Goal: Task Accomplishment & Management: Complete application form

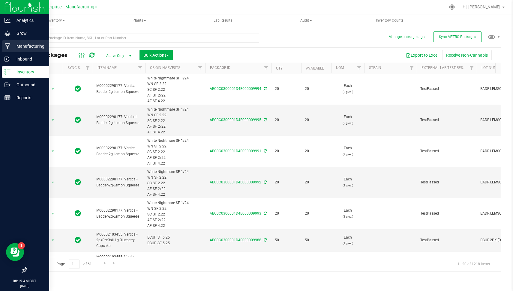
click at [16, 46] on p "Manufacturing" at bounding box center [28, 46] width 36 height 7
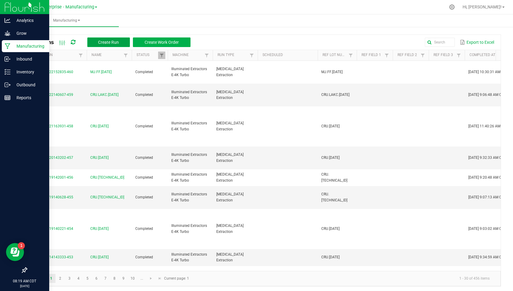
click at [110, 37] on button "Create Run" at bounding box center [108, 42] width 43 height 10
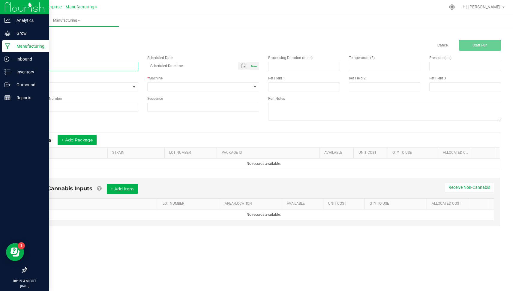
click at [84, 65] on input at bounding box center [82, 66] width 112 height 9
type input "S"
type input "B"
click at [82, 65] on input "SUGR.LAKC.[DATE]" at bounding box center [82, 66] width 112 height 9
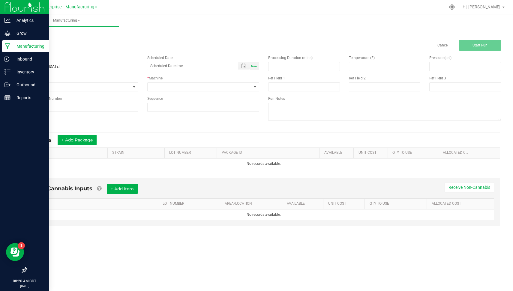
click at [82, 65] on input "SUGR.LAKC.[DATE]" at bounding box center [82, 66] width 112 height 9
type input "SUGR.LAKC.[DATE]"
click at [70, 101] on div "Reference Lot Number" at bounding box center [82, 104] width 121 height 16
click at [67, 104] on input at bounding box center [82, 107] width 112 height 9
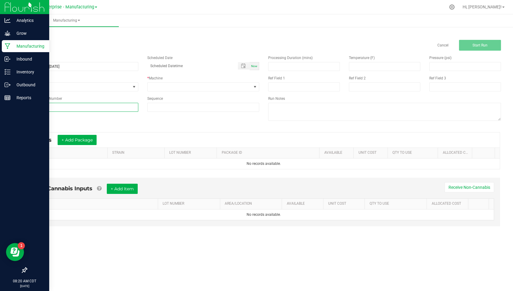
paste input "SUGR.LAKC.[DATE]"
type input "SUGR.LAKC.[DATE]"
click at [54, 91] on div "Name SUGR.LAKC.[DATE] Scheduled Date Now Run Type None * Machine Reference Lot …" at bounding box center [143, 84] width 242 height 66
click at [52, 85] on span "None" at bounding box center [79, 87] width 104 height 8
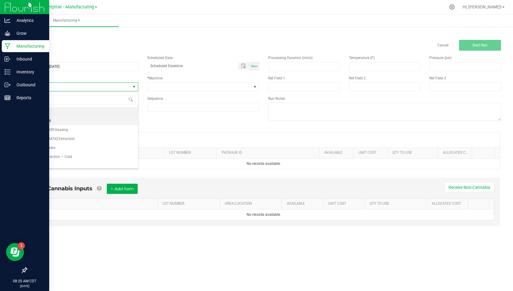
scroll to position [9, 112]
click at [84, 139] on li "[MEDICAL_DATA] Extraction" at bounding box center [82, 138] width 111 height 9
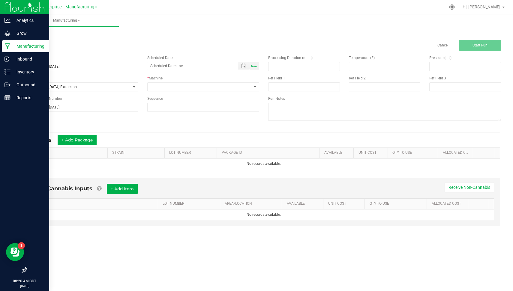
click at [172, 82] on div "* Machine" at bounding box center [203, 84] width 121 height 16
click at [175, 89] on span at bounding box center [200, 87] width 104 height 8
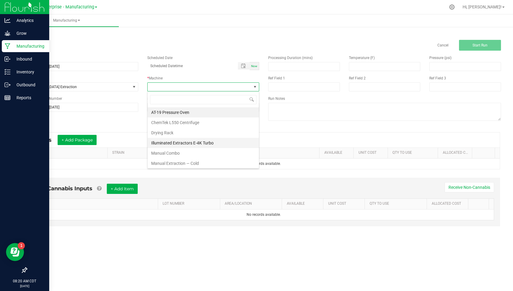
click at [186, 142] on li "Illuminated Extractors E-4K Turbo" at bounding box center [203, 143] width 111 height 10
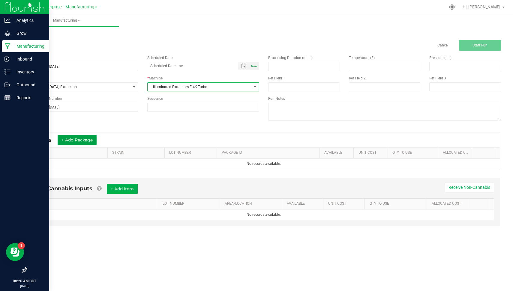
click at [71, 144] on button "+ Add Package" at bounding box center [77, 140] width 39 height 10
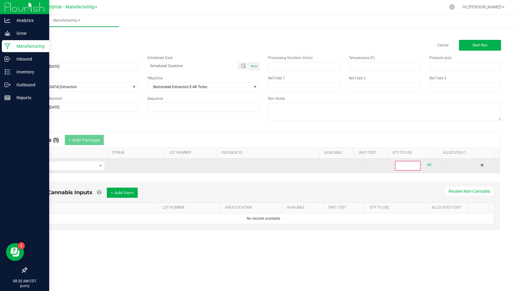
click at [91, 171] on td at bounding box center [68, 166] width 81 height 14
click at [91, 168] on span "NO DATA FOUND" at bounding box center [63, 166] width 65 height 8
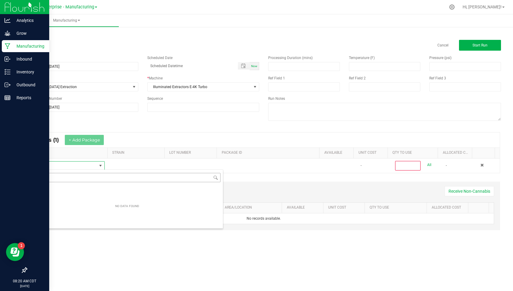
scroll to position [9, 72]
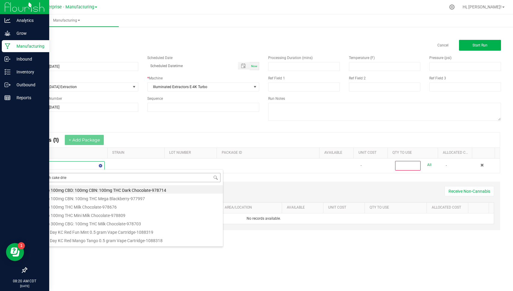
type input "la kush cake dried"
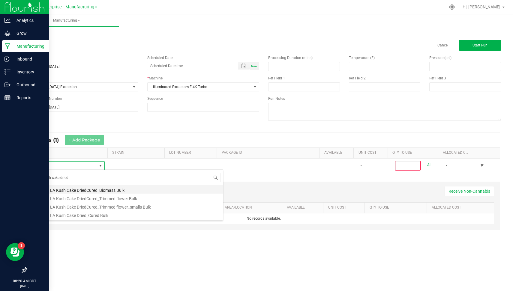
click at [118, 187] on li "Vertical LA Kush Cake DriedCured_Biomass Bulk" at bounding box center [126, 189] width 191 height 8
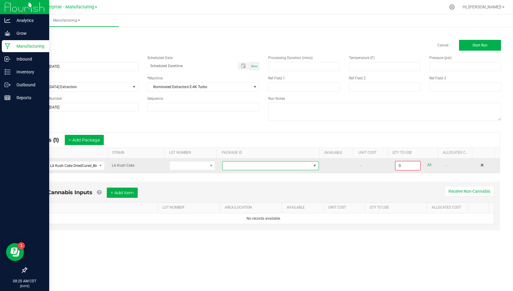
click at [292, 161] on span at bounding box center [270, 165] width 97 height 9
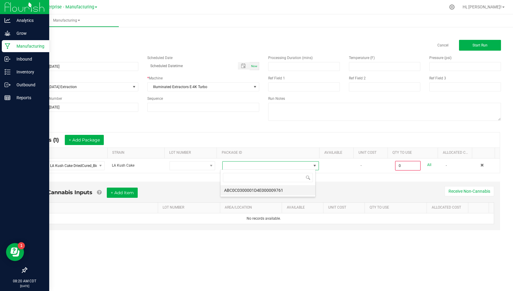
click at [286, 192] on li "ABC0C0300001D4E000009761" at bounding box center [267, 190] width 95 height 10
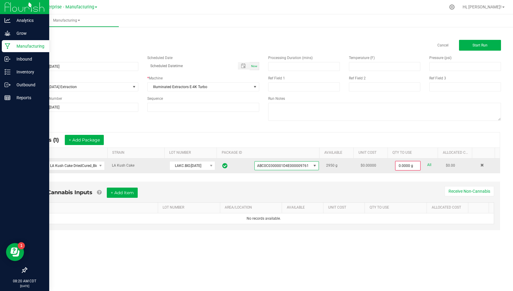
click at [427, 165] on link "All" at bounding box center [429, 165] width 4 height 8
type input "2950.0000 g"
click at [469, 47] on button "Start Run" at bounding box center [480, 45] width 42 height 11
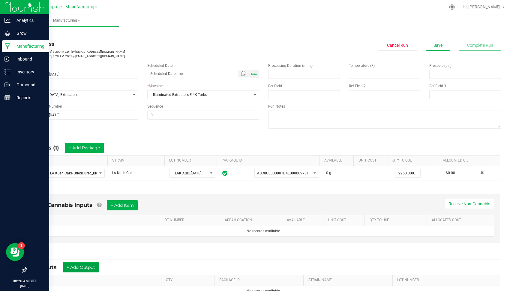
click at [89, 265] on button "+ Add Output" at bounding box center [81, 267] width 36 height 10
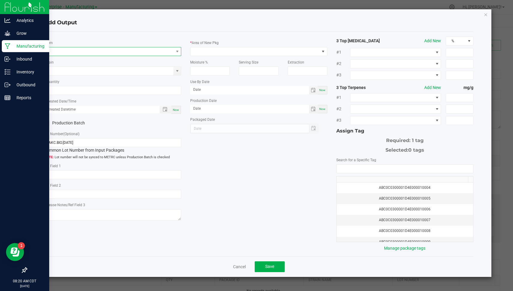
click at [163, 49] on span "NO DATA FOUND" at bounding box center [108, 51] width 129 height 8
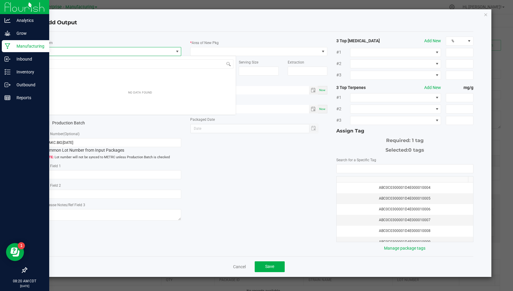
scroll to position [9, 137]
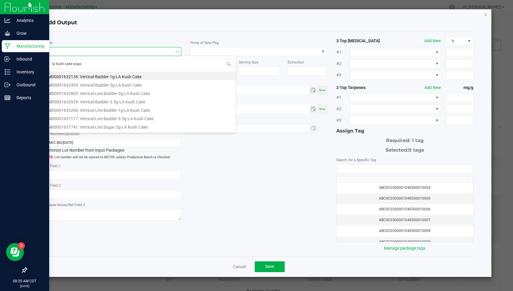
type input "la kush cake sugar"
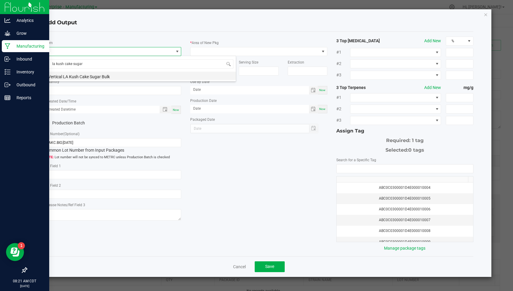
click at [91, 78] on li "Vertical LA Kush Cake Sugar Bulk" at bounding box center [139, 76] width 191 height 8
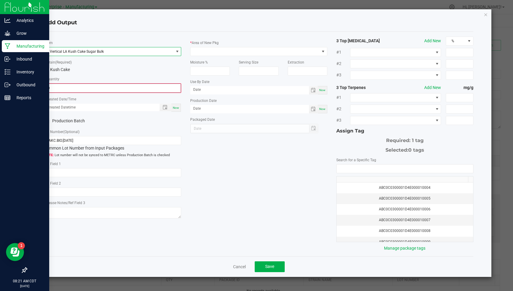
click at [75, 87] on input "0" at bounding box center [113, 88] width 136 height 8
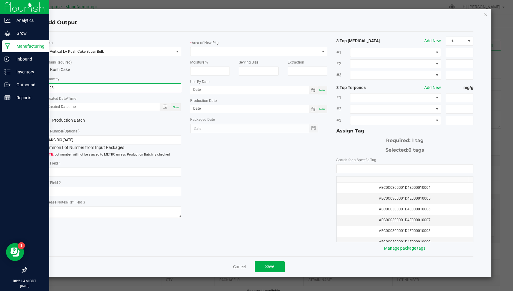
type input "523.0000 g"
click at [177, 107] on span "Now" at bounding box center [176, 107] width 6 height 3
type input "[DATE] 8:21 AM"
type input "[DATE]"
click at [58, 115] on div "* Item Vertical LA Kush Cake Sugar Bulk * Strain (Required) LA Kush Cake * Quan…" at bounding box center [113, 129] width 146 height 184
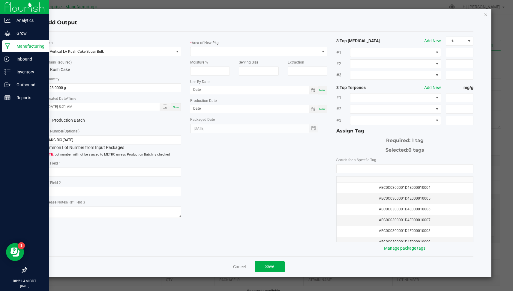
click at [58, 115] on div "* Item Vertical LA Kush Cake Sugar Bulk * Strain (Required) LA Kush Cake * Quan…" at bounding box center [113, 129] width 146 height 184
click at [60, 119] on label "Production Batch" at bounding box center [76, 120] width 64 height 6
click at [0, 0] on input "Production Batch" at bounding box center [0, 0] width 0 height 0
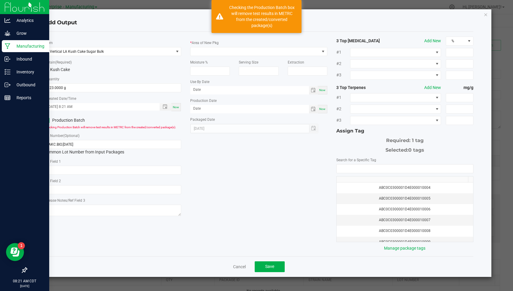
click at [85, 135] on div "Lot Number (Optional) LAKC.BIO.[DATE] Common Lot Number from Input Packages" at bounding box center [112, 144] width 137 height 23
click at [84, 140] on input "LAKC.BIO.[DATE]" at bounding box center [112, 144] width 137 height 9
paste input "SUGR.LAKC.8.25"
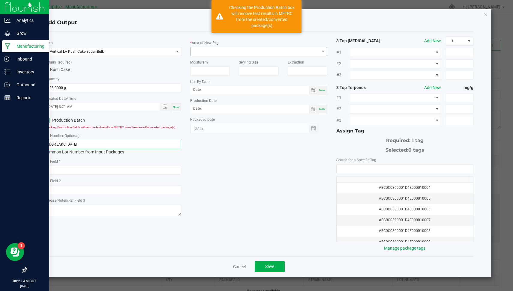
type input "SUGR.LAKC.[DATE]"
click at [216, 52] on span at bounding box center [254, 51] width 129 height 8
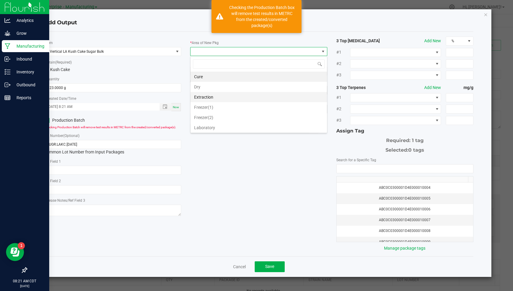
click at [220, 97] on li "Extraction" at bounding box center [258, 97] width 136 height 10
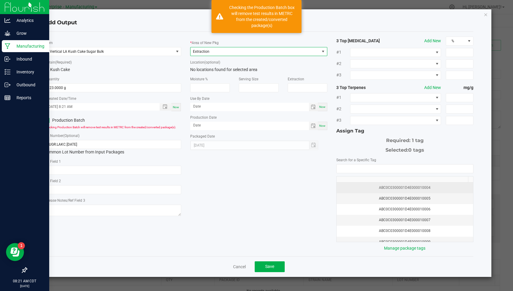
click at [426, 185] on div "ABC0C0300001D4E000010004" at bounding box center [404, 188] width 129 height 6
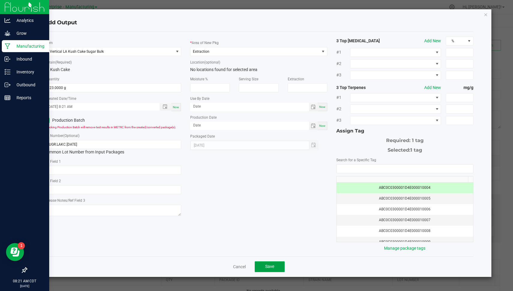
click at [269, 264] on span "Save" at bounding box center [269, 266] width 9 height 5
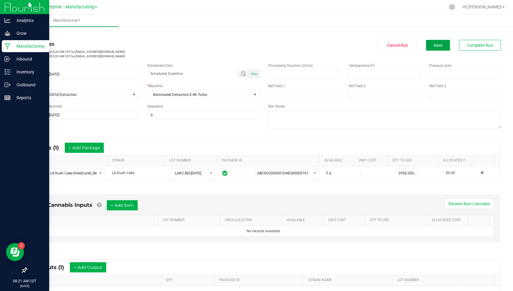
click at [435, 40] on button "Save" at bounding box center [438, 45] width 24 height 11
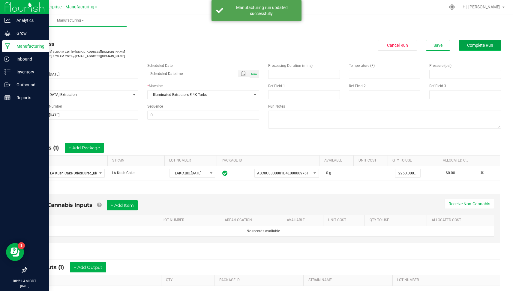
click at [467, 45] on span "Complete Run" at bounding box center [480, 45] width 26 height 5
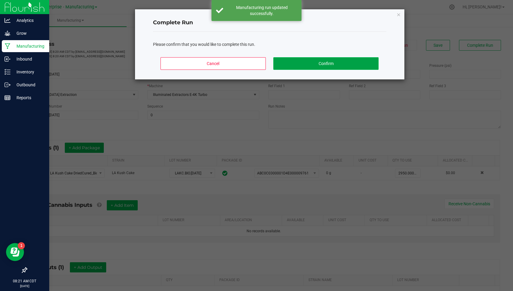
click at [339, 60] on button "Confirm" at bounding box center [325, 63] width 105 height 13
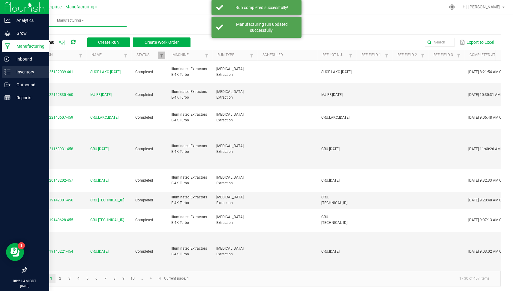
click at [12, 72] on p "Inventory" at bounding box center [28, 71] width 36 height 7
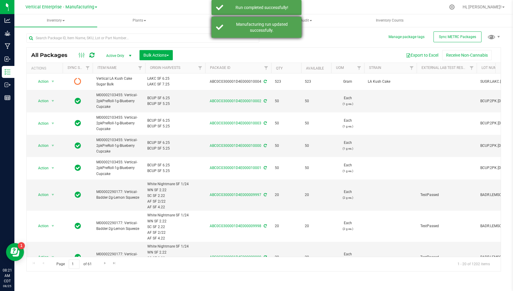
click at [256, 36] on div "Manufacturing run updated successfully." at bounding box center [256, 27] width 90 height 21
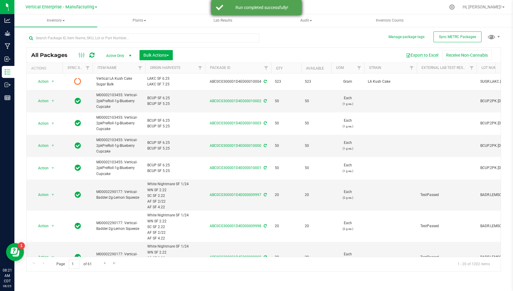
click at [250, 11] on div "Run completed successfully!" at bounding box center [256, 7] width 90 height 15
click at [441, 31] on div "All Packages Active Only Active Only Lab Samples Locked All External Internal B…" at bounding box center [263, 150] width 475 height 244
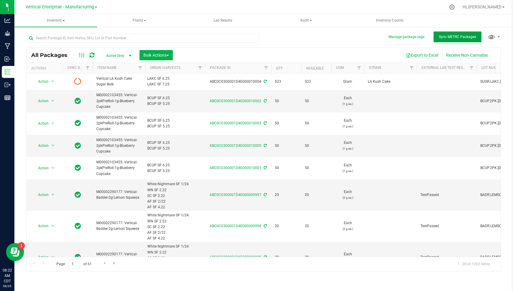
click at [441, 32] on button "Sync METRC Packages" at bounding box center [457, 36] width 48 height 11
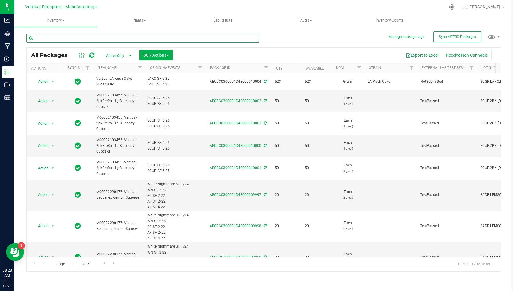
click at [103, 40] on input "text" at bounding box center [142, 38] width 233 height 9
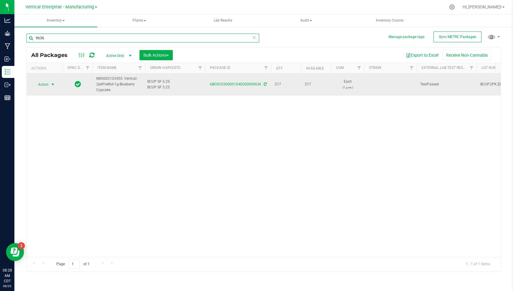
type input "9636"
click at [51, 81] on span "select" at bounding box center [52, 84] width 7 height 8
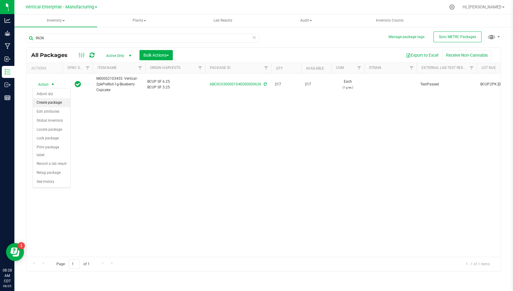
click at [58, 100] on li "Create package" at bounding box center [51, 102] width 37 height 9
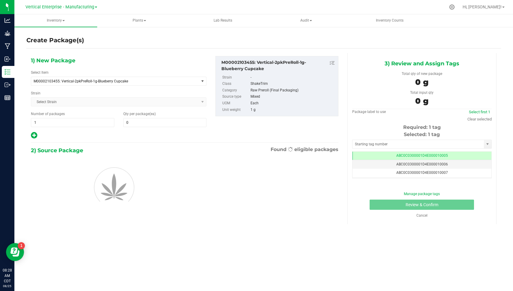
type input "0"
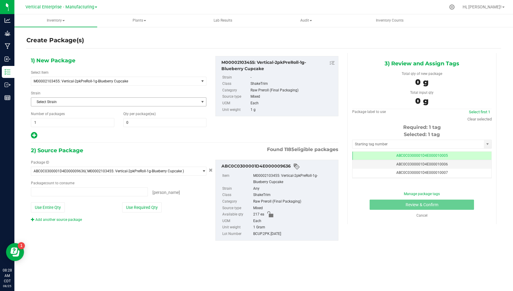
type input "0 ea"
click at [54, 126] on span "1 1" at bounding box center [72, 122] width 83 height 9
type input "2"
click at [145, 120] on span at bounding box center [164, 122] width 83 height 9
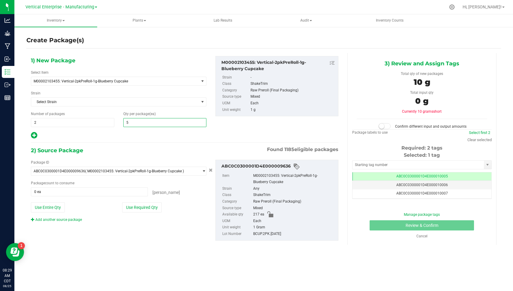
type input "50"
click at [144, 209] on button "Use Required Qty" at bounding box center [142, 207] width 40 height 10
type input "100 ea"
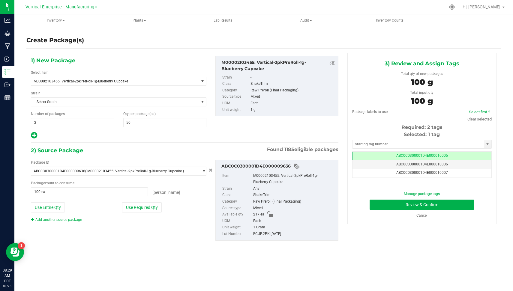
click at [178, 246] on div "2) Source Package Found 1185 eligible packages Package ID ABC0C0300001D4E000009…" at bounding box center [184, 198] width 307 height 104
click at [427, 161] on td "ABC0C0300001D4E000010006" at bounding box center [421, 164] width 139 height 9
click at [455, 203] on button "Review & Confirm" at bounding box center [422, 205] width 104 height 10
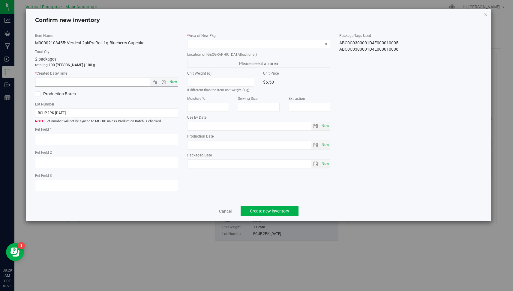
click at [174, 80] on span "Now" at bounding box center [173, 82] width 10 height 9
type input "[DATE] 8:29 AM"
click at [237, 46] on span at bounding box center [254, 44] width 135 height 8
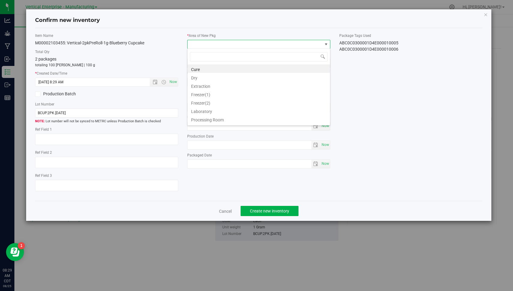
scroll to position [49, 0]
click at [302, 116] on li "Vault" at bounding box center [258, 120] width 142 height 8
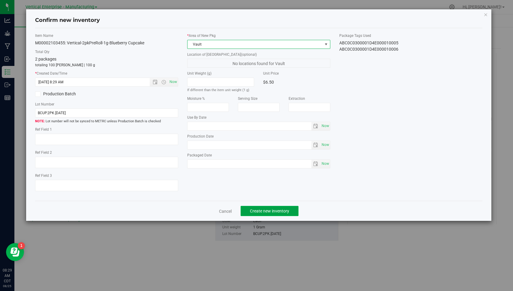
click at [270, 210] on span "Create new inventory" at bounding box center [269, 211] width 39 height 5
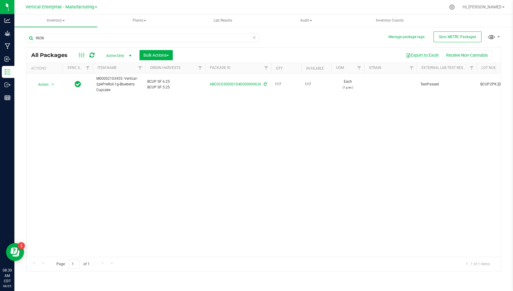
click at [321, 36] on div "9636 All Packages Active Only Active Only Lab Samples Locked All External Inter…" at bounding box center [263, 150] width 475 height 244
click at [255, 39] on icon at bounding box center [254, 37] width 4 height 7
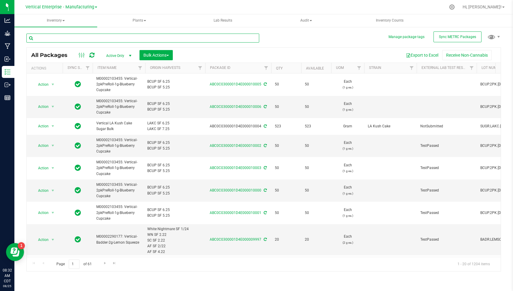
click at [81, 39] on input "text" at bounding box center [142, 38] width 233 height 9
click at [61, 6] on span "Vertical Enterprise - Manufacturing" at bounding box center [59, 6] width 69 height 5
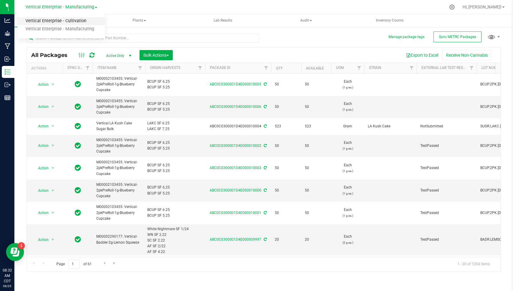
click at [63, 18] on link "Vertical Enterprise - Cultivation" at bounding box center [61, 21] width 88 height 8
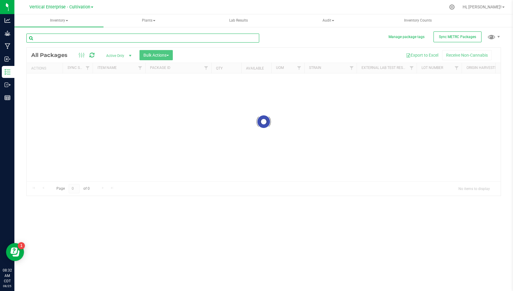
click at [70, 38] on input "text" at bounding box center [142, 38] width 233 height 9
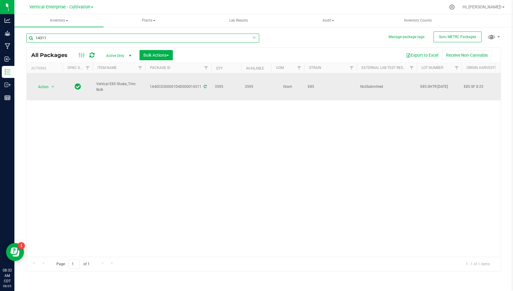
type input "14311"
click at [33, 85] on span "Action" at bounding box center [41, 87] width 16 height 8
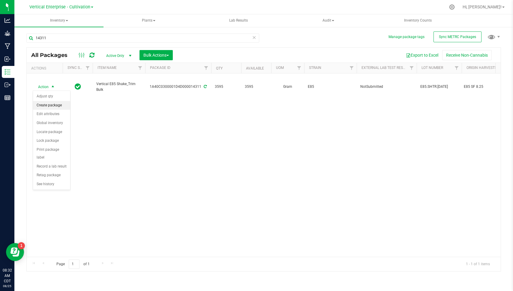
click at [50, 104] on li "Create package" at bounding box center [51, 105] width 37 height 9
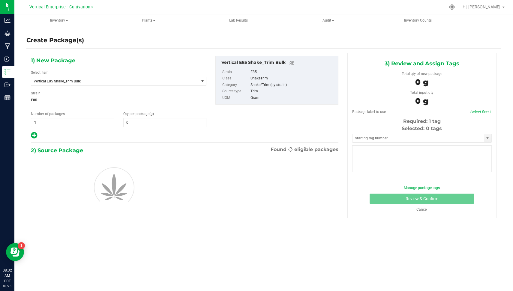
type input "0.0000"
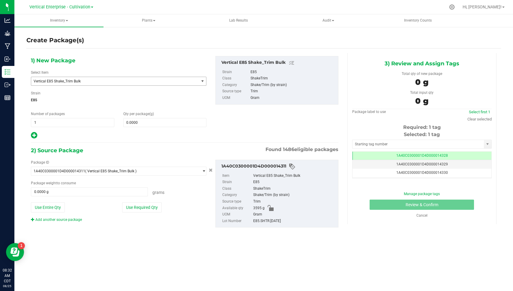
click at [87, 81] on span "Vertical E85 Shake_Trim Bulk" at bounding box center [112, 81] width 156 height 4
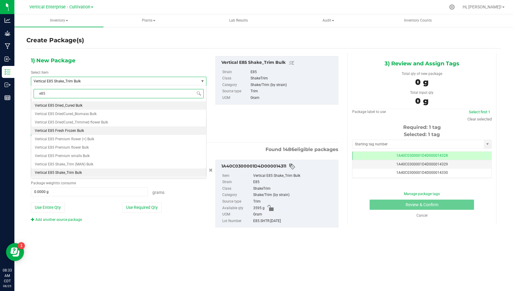
type input "e85 d"
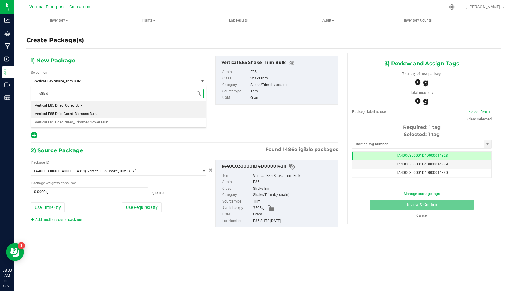
click at [107, 116] on li "Vertical E85 DriedCured_Biomass Bulk" at bounding box center [118, 114] width 175 height 8
type input "0.0000"
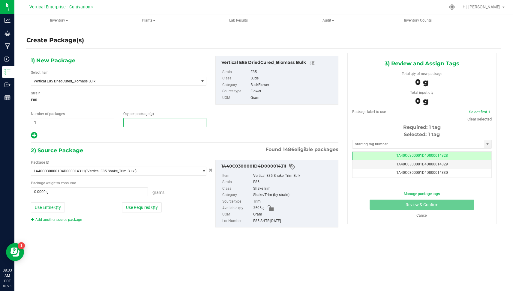
click at [152, 124] on span at bounding box center [164, 122] width 83 height 9
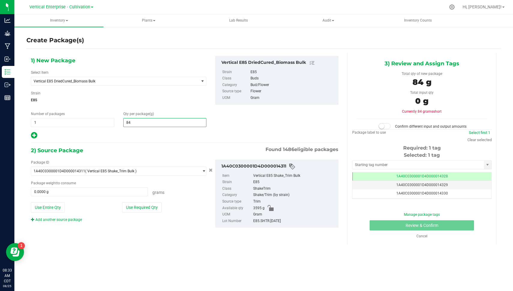
type input "840"
type input "840.0000"
click at [136, 209] on button "Use Required Qty" at bounding box center [142, 207] width 40 height 10
type input "840.0000 g"
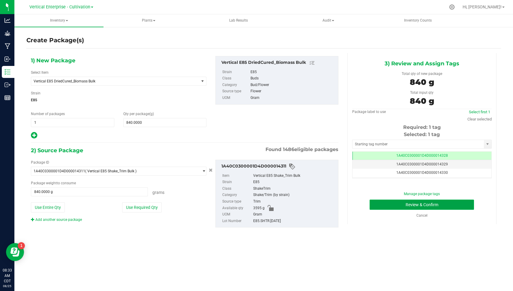
click at [409, 206] on button "Review & Confirm" at bounding box center [422, 205] width 104 height 10
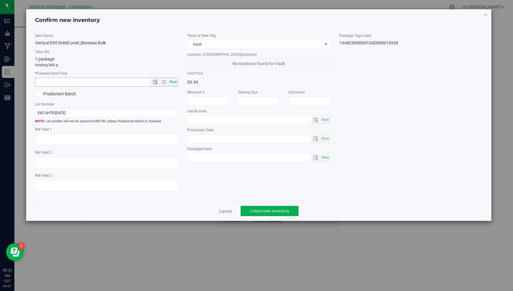
click at [176, 82] on span "Now" at bounding box center [173, 82] width 10 height 9
type input "[DATE] 8:33 AM"
click at [64, 95] on label "Production Batch" at bounding box center [68, 94] width 67 height 6
click at [0, 0] on input "Production Batch" at bounding box center [0, 0] width 0 height 0
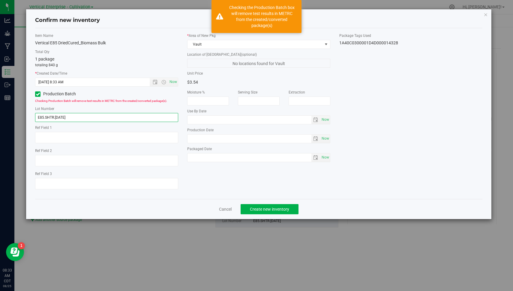
click at [78, 115] on input "E85.SHTR.[DATE]" at bounding box center [106, 117] width 143 height 9
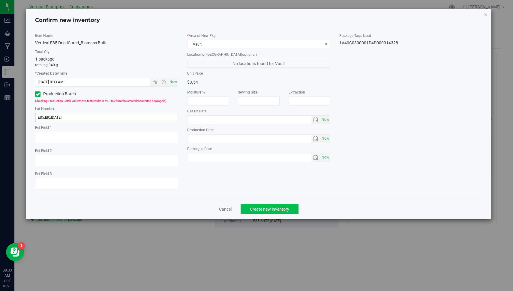
type input "E85.BIO.[DATE]"
drag, startPoint x: 273, startPoint y: 209, endPoint x: 369, endPoint y: 55, distance: 181.4
click at [369, 55] on div "Confirm new inventory Item Name Vertical E85 DriedCured_Biomass Bulk Total Qty …" at bounding box center [258, 114] width 465 height 210
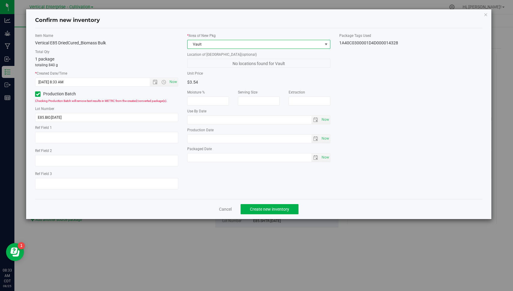
click at [294, 46] on span "Vault" at bounding box center [254, 44] width 135 height 8
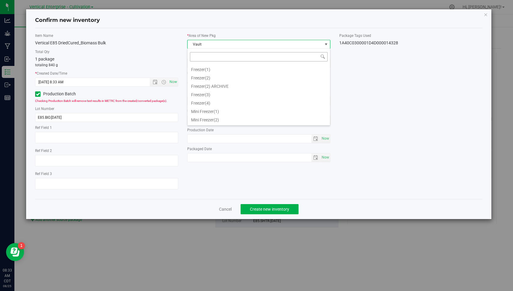
scroll to position [24, 0]
type input "freezer"
click at [244, 67] on li "Freezer(1)" at bounding box center [258, 68] width 142 height 8
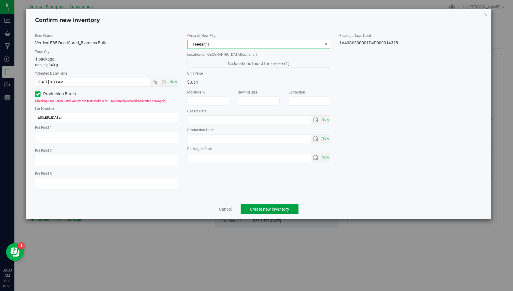
click at [269, 209] on span "Create new inventory" at bounding box center [269, 209] width 39 height 5
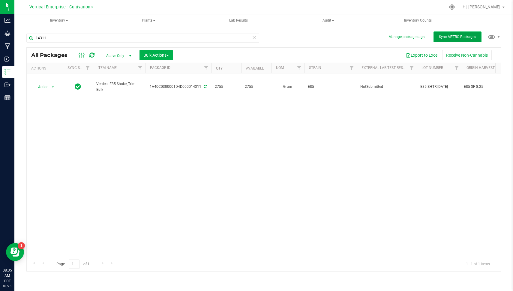
click at [455, 33] on button "Sync METRC Packages" at bounding box center [457, 36] width 48 height 11
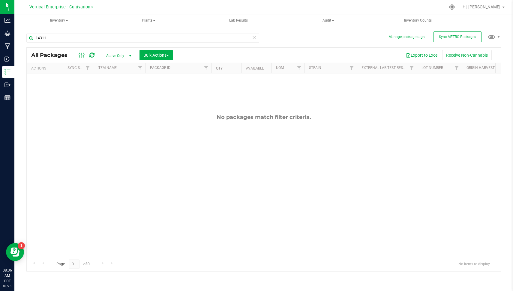
click at [255, 38] on icon at bounding box center [254, 37] width 4 height 7
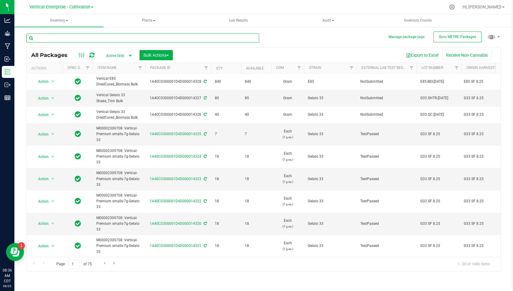
click at [226, 34] on input "text" at bounding box center [142, 38] width 233 height 9
click at [77, 4] on link "Vertical Enterprise - Cultivation" at bounding box center [61, 7] width 64 height 6
click at [77, 27] on link "Vertical Enterprise - Manufacturing" at bounding box center [61, 29] width 88 height 8
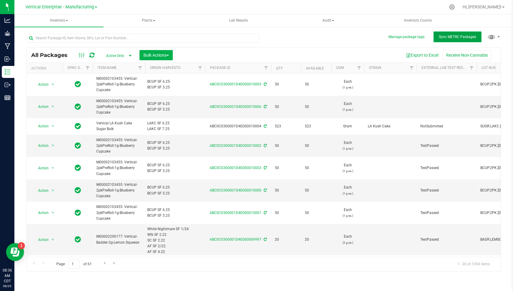
click at [452, 37] on span "Sync METRC Packages" at bounding box center [457, 37] width 37 height 4
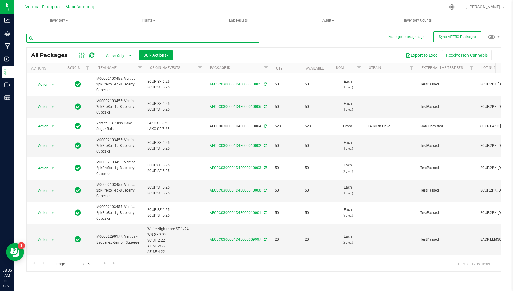
click at [145, 34] on input "text" at bounding box center [142, 38] width 233 height 9
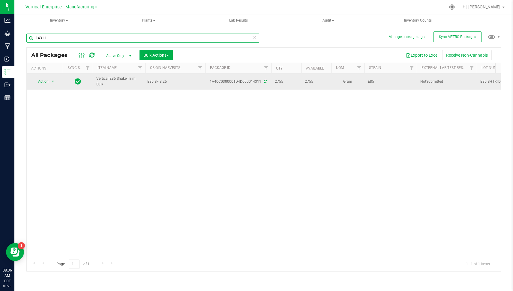
type input "14311"
click at [44, 78] on span "Action" at bounding box center [41, 81] width 16 height 8
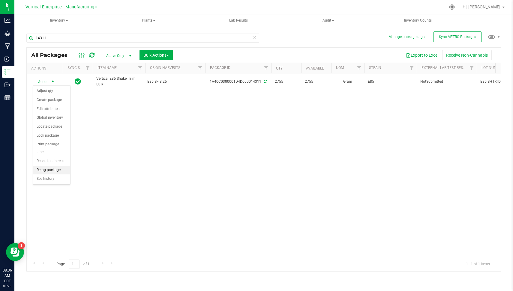
click at [56, 166] on li "Retag package" at bounding box center [51, 170] width 37 height 9
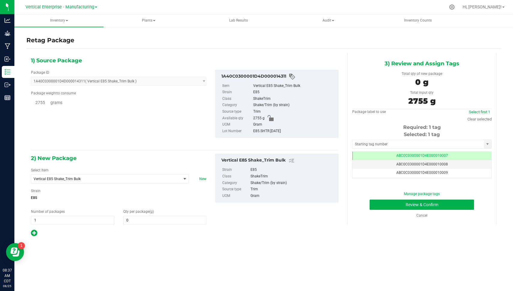
type input "0.0000"
click at [139, 178] on span "Vertical E85 Shake_Trim Bulk" at bounding box center [103, 179] width 139 height 4
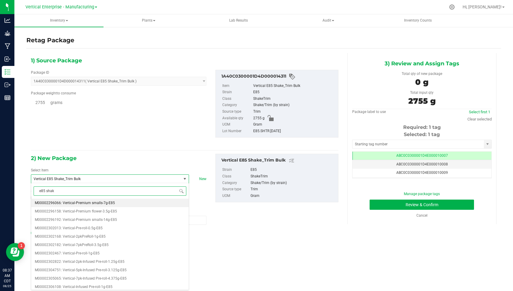
type input "e85 shake"
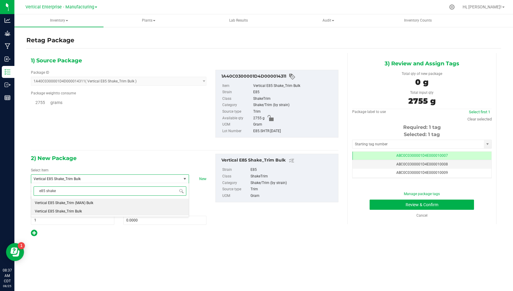
click at [118, 203] on li "Vertical E85 Shake_Trim (MAN) Bulk" at bounding box center [109, 203] width 157 height 8
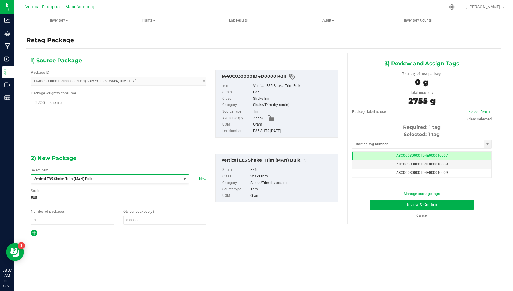
type input "0.0000"
click at [141, 218] on span at bounding box center [164, 220] width 83 height 9
type input "2755"
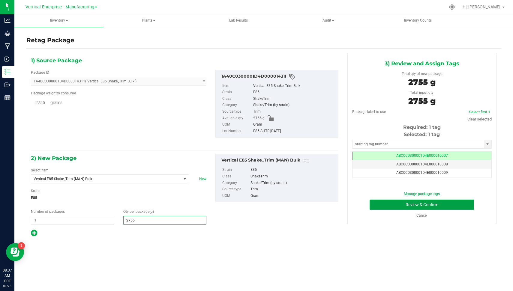
type input "2,755.0000"
click at [383, 203] on button "Review & Confirm" at bounding box center [422, 205] width 104 height 10
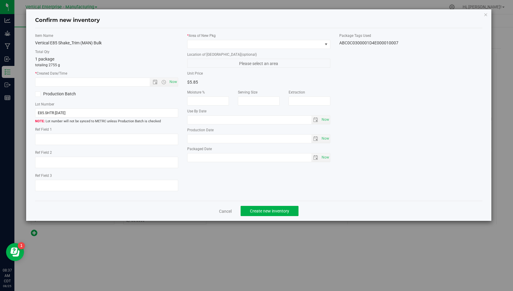
click at [178, 83] on div "Item Name Vertical E85 Shake_Trim (MAN) Bulk Total Qty 1 package totaling 2755 …" at bounding box center [107, 114] width 152 height 163
click at [176, 83] on span "Now" at bounding box center [173, 82] width 10 height 9
type input "[DATE] 8:37 AM"
click at [68, 94] on label "Production Batch" at bounding box center [68, 94] width 67 height 6
click at [0, 0] on input "Production Batch" at bounding box center [0, 0] width 0 height 0
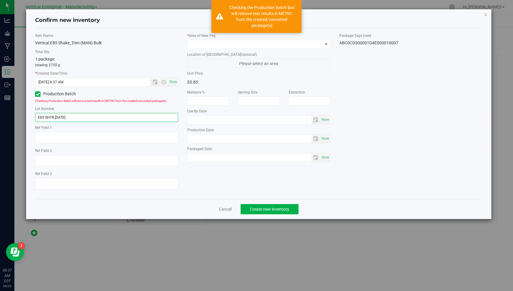
click at [60, 115] on input "E85.SHTR.[DATE]" at bounding box center [106, 117] width 143 height 9
type input "E85.SHTR.[DATE]"
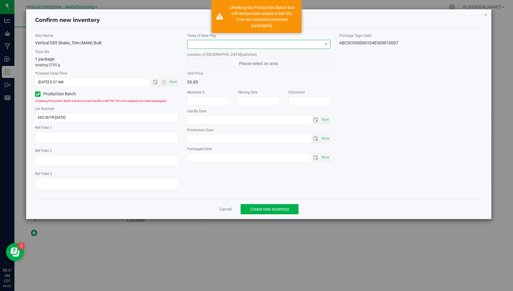
click at [227, 40] on span at bounding box center [254, 44] width 135 height 8
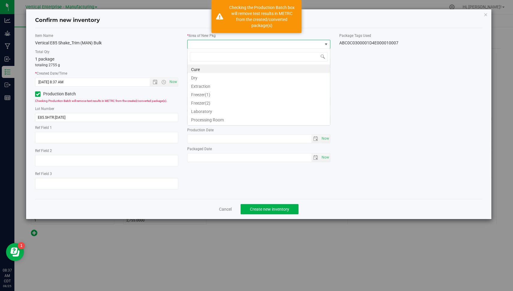
scroll to position [29985, 29851]
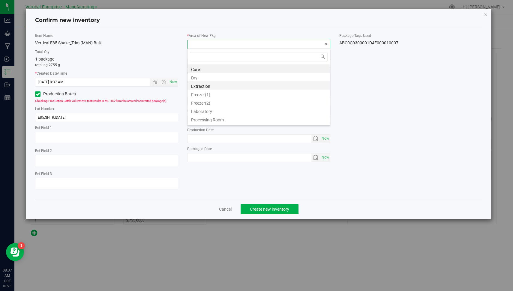
click at [225, 82] on li "Extraction" at bounding box center [258, 85] width 142 height 8
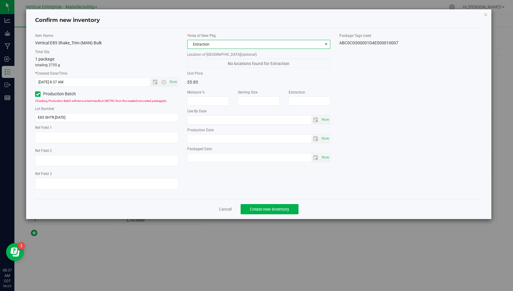
click at [275, 46] on span "Extraction" at bounding box center [254, 44] width 135 height 8
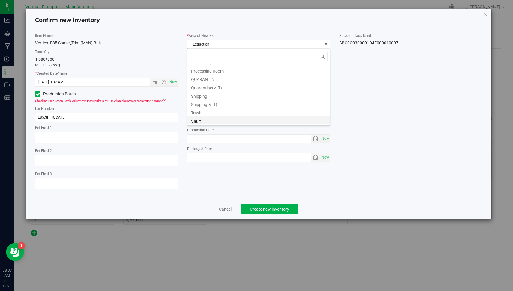
click at [313, 121] on li "Vault" at bounding box center [258, 120] width 142 height 8
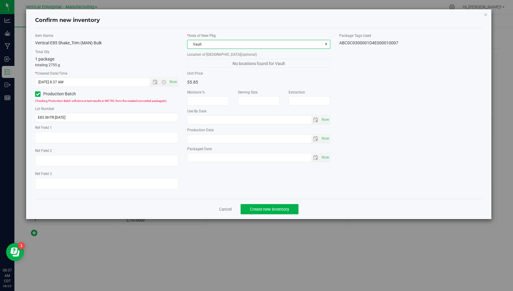
click at [405, 111] on div "Item Name Vertical E85 Shake_Trim (MAN) Bulk Total Qty 1 package totaling 2755 …" at bounding box center [259, 113] width 456 height 161
click at [270, 211] on span "Create new inventory" at bounding box center [269, 209] width 39 height 5
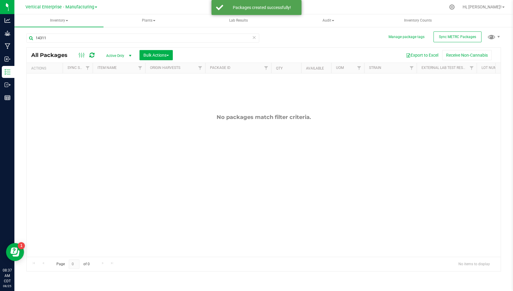
click at [254, 39] on icon at bounding box center [254, 37] width 4 height 7
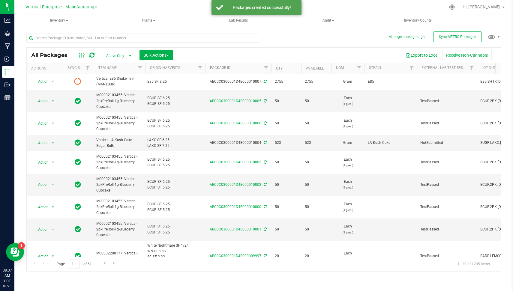
click at [90, 53] on icon at bounding box center [91, 55] width 5 height 6
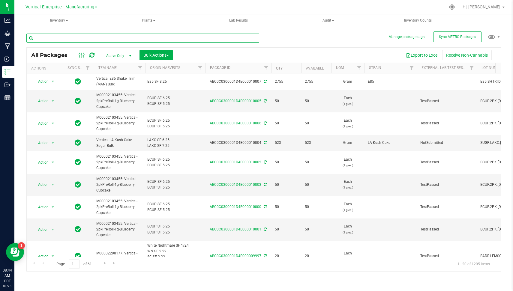
click at [82, 37] on input "text" at bounding box center [142, 38] width 233 height 9
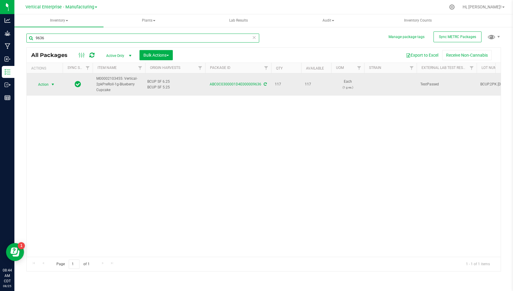
type input "9636"
click at [46, 82] on span "Action" at bounding box center [41, 84] width 16 height 8
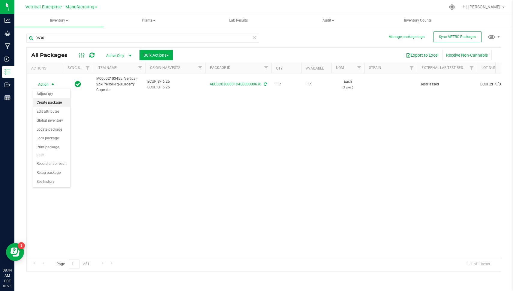
click at [52, 100] on li "Create package" at bounding box center [51, 102] width 37 height 9
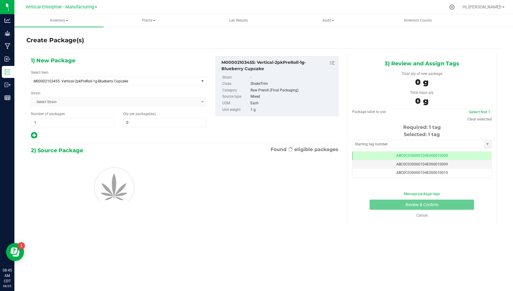
type input "0"
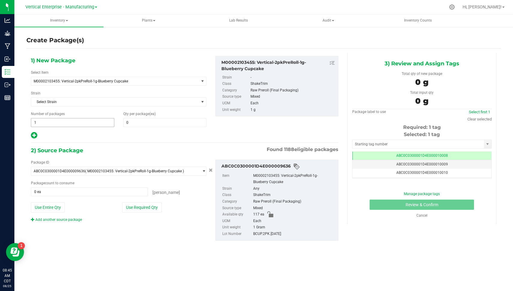
click at [43, 121] on span "1 1" at bounding box center [72, 122] width 83 height 9
type input "2"
click at [137, 122] on span "0 0" at bounding box center [164, 122] width 83 height 9
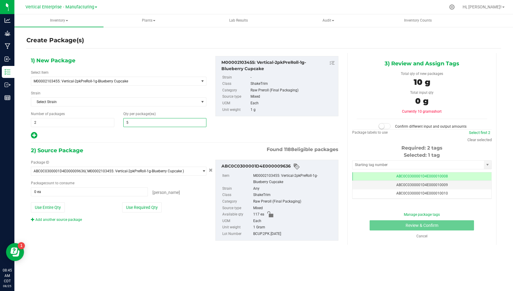
type input "50"
click at [130, 213] on div "Package ID ABC0C0300001D4E000009636 ( M00002103455: Vertical-2pkPreRoll-1g-Blue…" at bounding box center [118, 191] width 184 height 63
click at [135, 208] on button "Use Required Qty" at bounding box center [142, 207] width 40 height 10
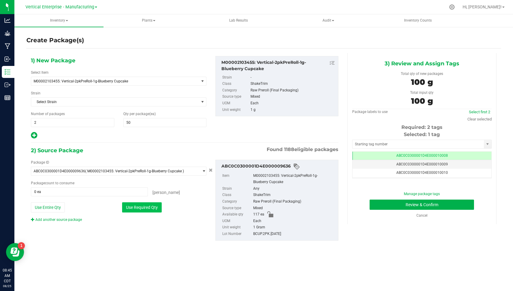
type input "100 ea"
click at [418, 162] on span "ABC0C0300001D4E000010009" at bounding box center [422, 164] width 52 height 4
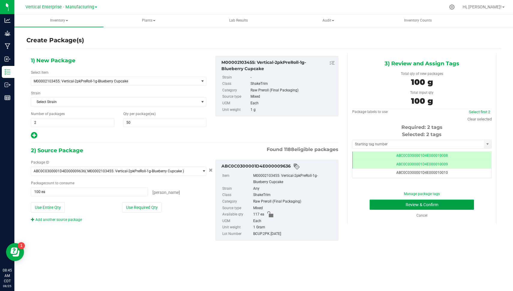
click at [460, 204] on button "Review & Confirm" at bounding box center [422, 205] width 104 height 10
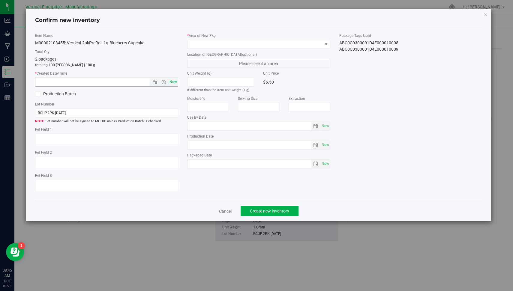
click at [175, 83] on span "Now" at bounding box center [173, 82] width 10 height 9
type input "[DATE] 8:45 AM"
click at [227, 48] on span at bounding box center [254, 44] width 135 height 8
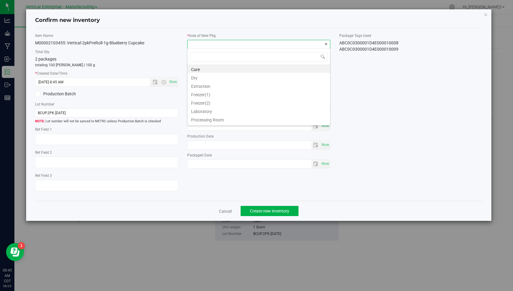
scroll to position [49, 0]
click at [307, 119] on li "Vault" at bounding box center [258, 120] width 142 height 8
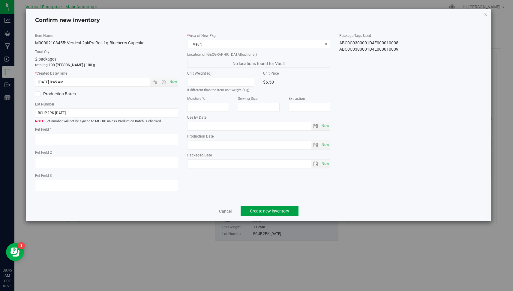
click at [265, 209] on span "Create new inventory" at bounding box center [269, 211] width 39 height 5
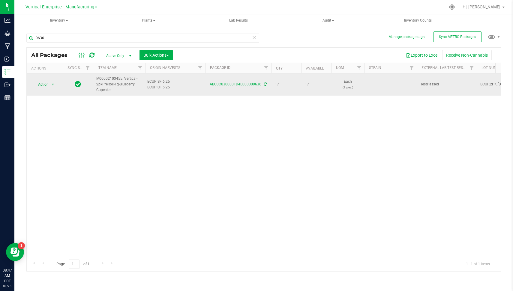
click at [50, 75] on td "Action Action Adjust qty Create package Edit attributes Global inventory Locate…" at bounding box center [45, 84] width 36 height 22
click at [55, 82] on span "select" at bounding box center [52, 84] width 5 height 5
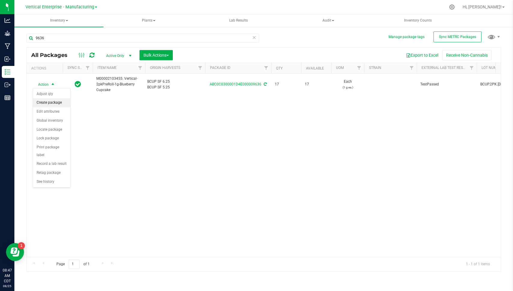
click at [63, 103] on li "Create package" at bounding box center [51, 102] width 37 height 9
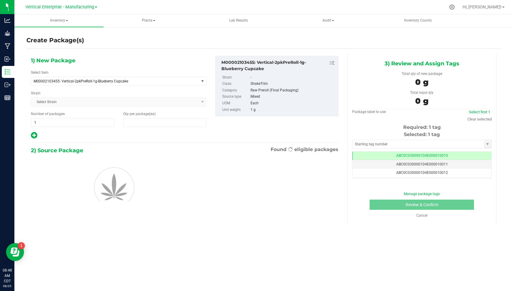
type input "0"
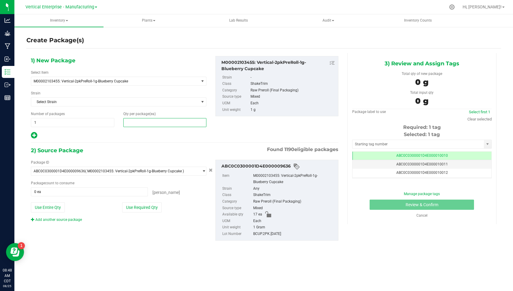
click at [144, 122] on span at bounding box center [164, 122] width 83 height 9
type input "0"
click at [130, 143] on div "1) New Package Select Item M00002103455: Vertical-2pkPreRoll-1g-Blueberry Cupca…" at bounding box center [184, 153] width 316 height 200
click at [162, 124] on span at bounding box center [164, 122] width 83 height 9
type input "12"
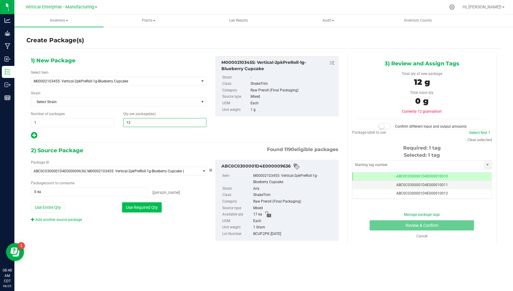
type input "12"
click at [138, 203] on button "Use Required Qty" at bounding box center [142, 207] width 40 height 10
type input "12 ea"
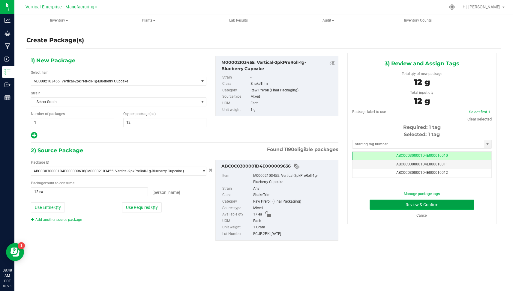
click at [441, 203] on button "Review & Confirm" at bounding box center [422, 205] width 104 height 10
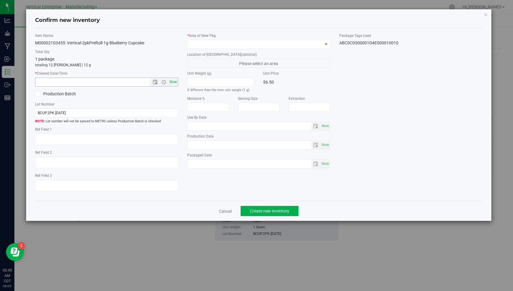
click at [173, 79] on span "Now" at bounding box center [173, 82] width 10 height 9
type input "[DATE] 8:48 AM"
click at [197, 46] on span at bounding box center [254, 44] width 135 height 8
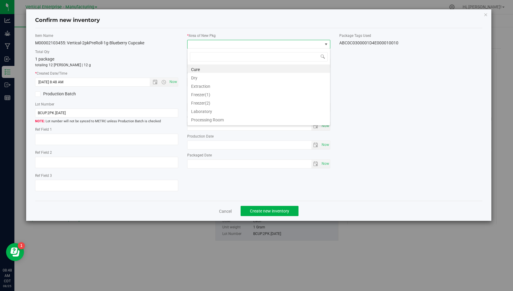
scroll to position [49, 0]
drag, startPoint x: 314, startPoint y: 115, endPoint x: 302, endPoint y: 118, distance: 12.0
click at [302, 16] on ul "Cure Dry Extraction Freezer(1) Freezer(2) Laboratory Processing Room QUARANTINE…" at bounding box center [258, 16] width 142 height 0
click at [302, 118] on li "Vault" at bounding box center [258, 120] width 142 height 8
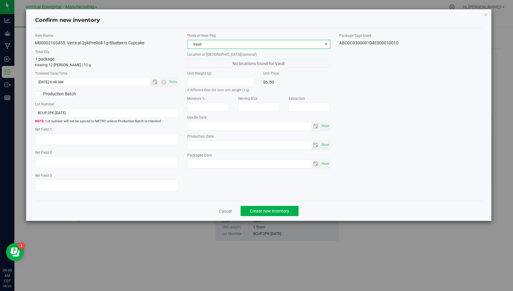
click at [382, 110] on div "Item Name M00002103455: Vertical-2pkPreRoll-1g-Blueberry Cupcake Total Qty 1 pa…" at bounding box center [259, 114] width 456 height 163
click at [269, 209] on span "Create new inventory" at bounding box center [269, 211] width 39 height 5
